Goal: Task Accomplishment & Management: Complete application form

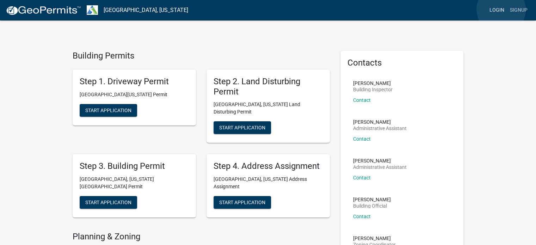
click at [501, 10] on link "Login" at bounding box center [497, 10] width 20 height 13
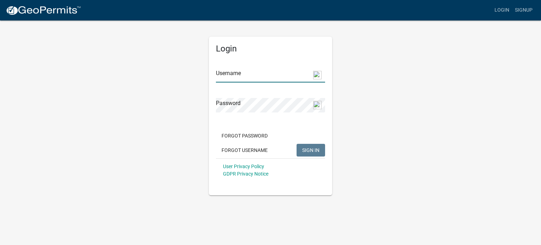
type input "[EMAIL_ADDRESS][DOMAIN_NAME]"
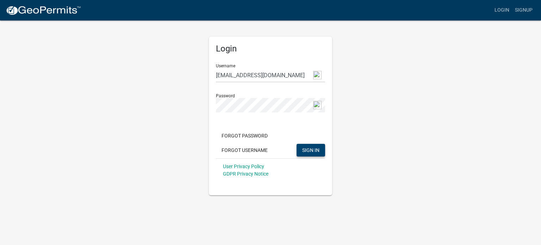
click at [307, 149] on span "SIGN IN" at bounding box center [310, 150] width 17 height 6
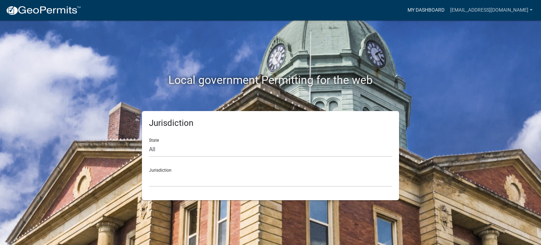
click at [448, 9] on link "My Dashboard" at bounding box center [426, 10] width 43 height 13
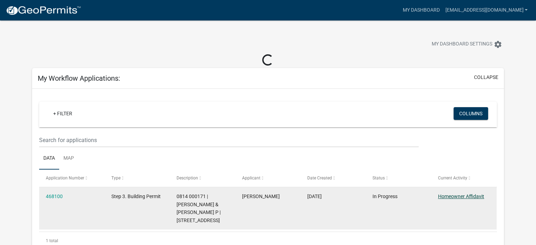
click at [447, 194] on link "Homeowner Affidavit" at bounding box center [461, 197] width 46 height 6
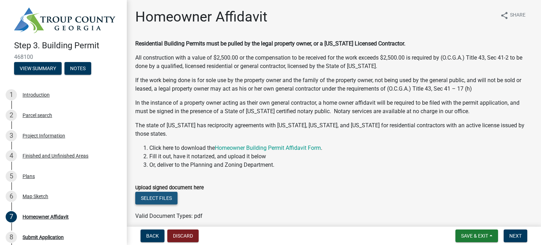
click at [162, 194] on button "Select files" at bounding box center [156, 198] width 42 height 13
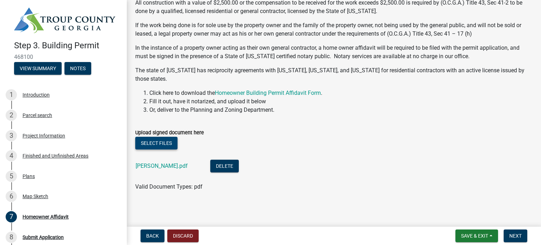
scroll to position [55, 0]
click at [511, 233] on span "Next" at bounding box center [516, 236] width 12 height 6
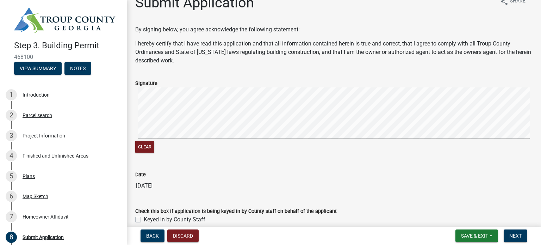
scroll to position [28, 0]
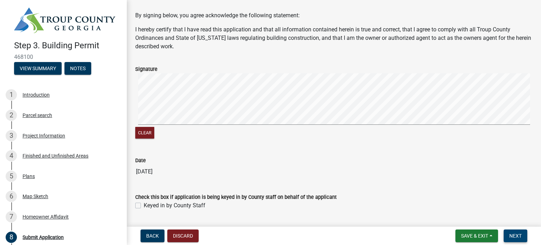
click at [516, 234] on span "Next" at bounding box center [516, 236] width 12 height 6
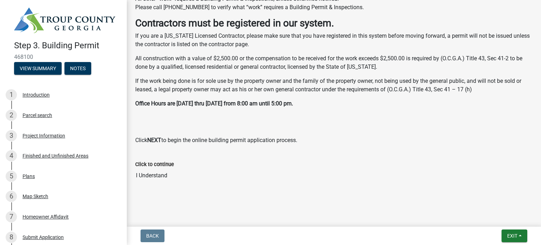
scroll to position [297, 0]
click at [520, 235] on button "Exit" at bounding box center [515, 235] width 26 height 13
click at [489, 201] on button "Save" at bounding box center [500, 200] width 56 height 17
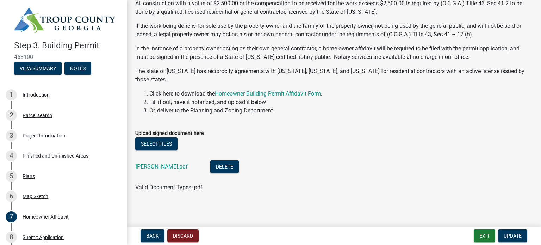
scroll to position [56, 0]
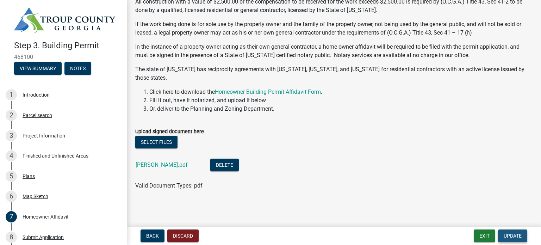
click at [514, 235] on span "Update" at bounding box center [513, 236] width 18 height 6
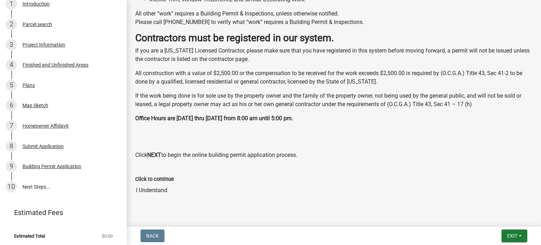
scroll to position [297, 0]
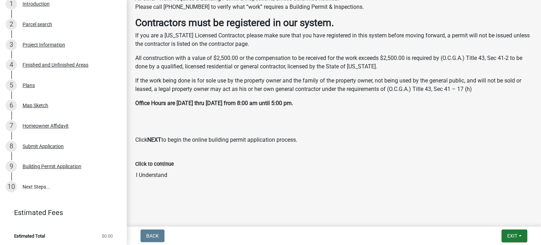
click at [156, 176] on input "I Understand" at bounding box center [334, 175] width 398 height 14
click at [167, 162] on label "Click to continue" at bounding box center [154, 164] width 39 height 5
click at [167, 168] on input "I Understand" at bounding box center [334, 175] width 398 height 14
click at [35, 184] on link "10 Next Steps..." at bounding box center [63, 187] width 127 height 20
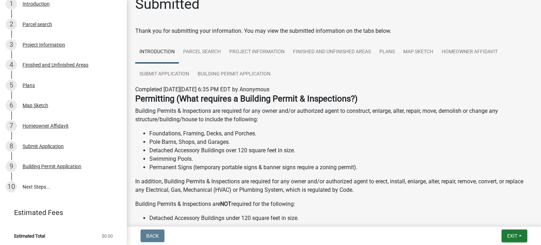
scroll to position [10, 0]
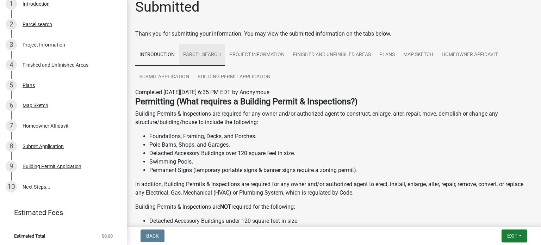
click at [208, 55] on link "Parcel search" at bounding box center [202, 55] width 46 height 23
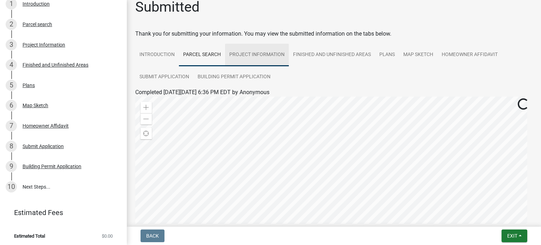
click at [273, 55] on link "Project Information" at bounding box center [257, 55] width 64 height 23
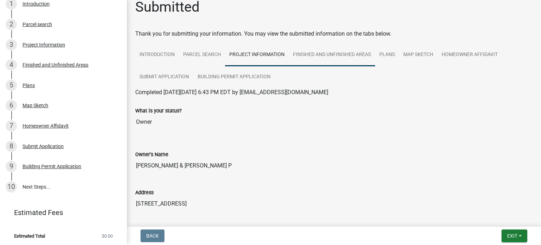
click at [324, 55] on link "Finished and Unfinished Areas" at bounding box center [332, 55] width 86 height 23
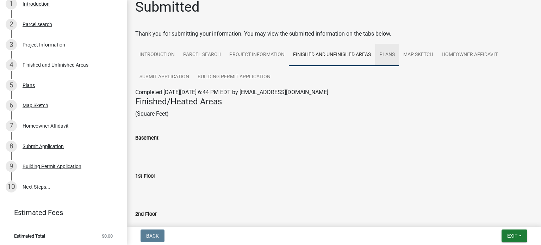
click at [386, 53] on link "Plans" at bounding box center [387, 55] width 24 height 23
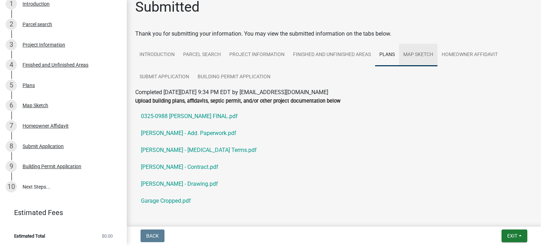
click at [421, 55] on link "Map Sketch" at bounding box center [418, 55] width 38 height 23
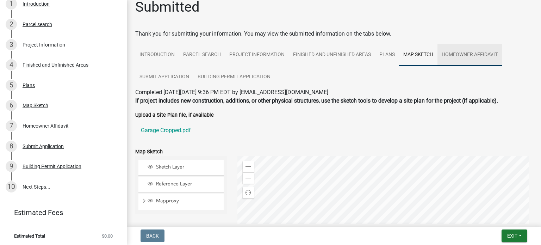
click at [459, 54] on link "Homeowner Affidavit" at bounding box center [470, 55] width 65 height 23
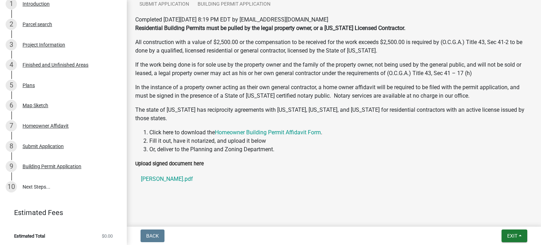
scroll to position [91, 0]
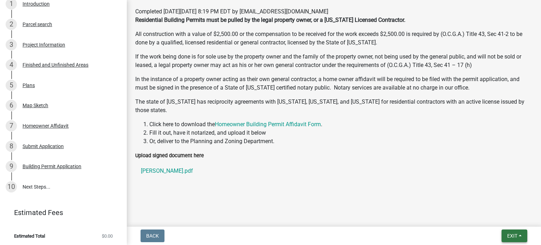
click at [516, 235] on span "Exit" at bounding box center [513, 236] width 10 height 6
click at [503, 216] on button "Save & Exit" at bounding box center [500, 217] width 56 height 17
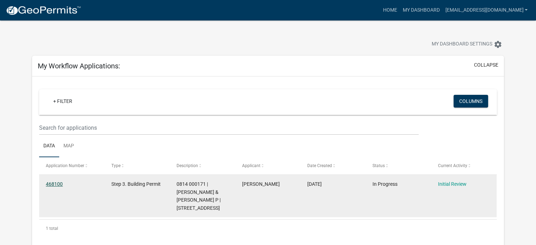
click at [53, 183] on link "468100" at bounding box center [54, 184] width 17 height 6
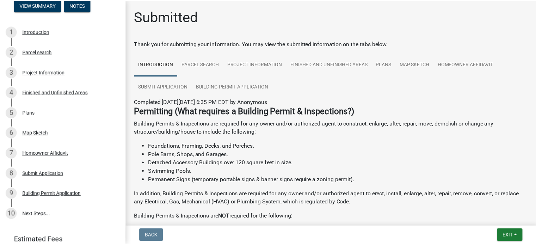
scroll to position [91, 0]
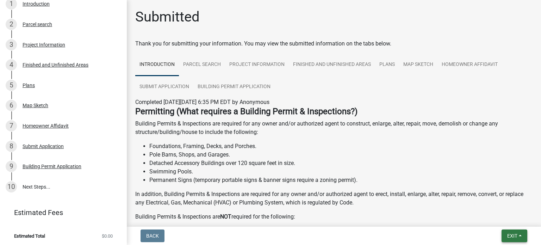
click at [519, 237] on button "Exit" at bounding box center [515, 235] width 26 height 13
click at [507, 217] on button "Save & Exit" at bounding box center [500, 217] width 56 height 17
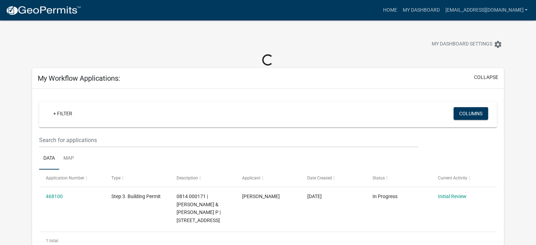
click at [507, 217] on body "Internet Explorer does NOT work with GeoPermits. Get a new browser for more sec…" at bounding box center [268, 142] width 536 height 245
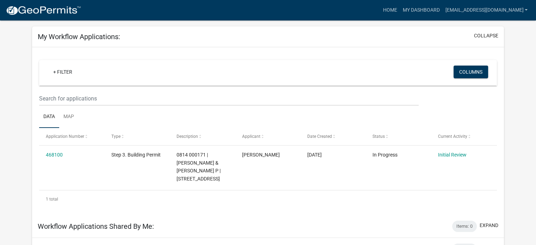
scroll to position [29, 0]
